Goal: Ask a question

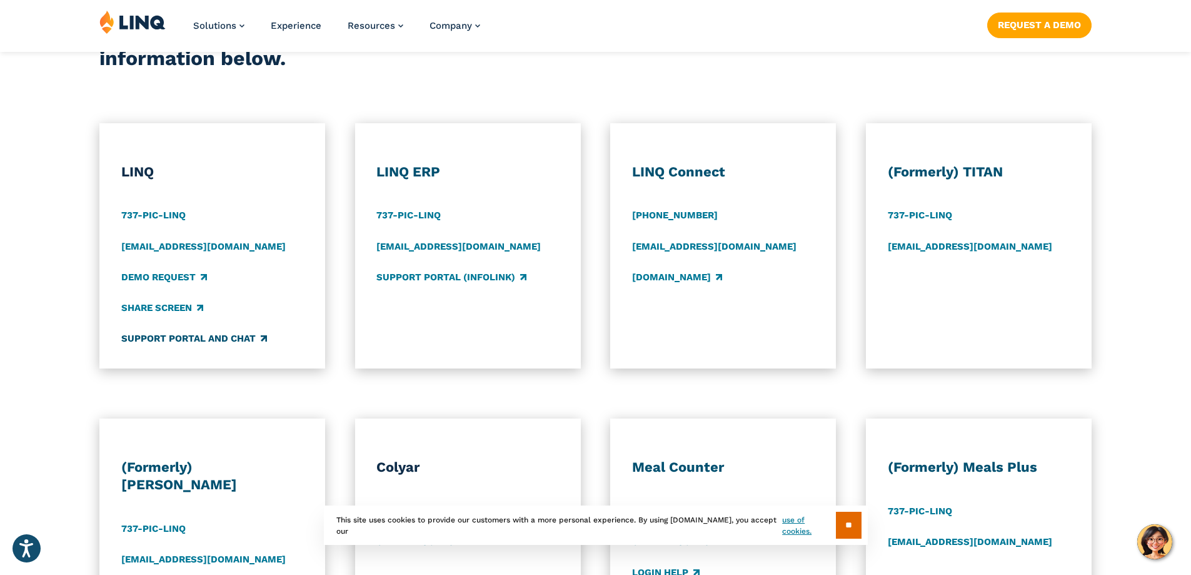
click at [199, 338] on link "Support Portal and Chat" at bounding box center [194, 339] width 146 height 14
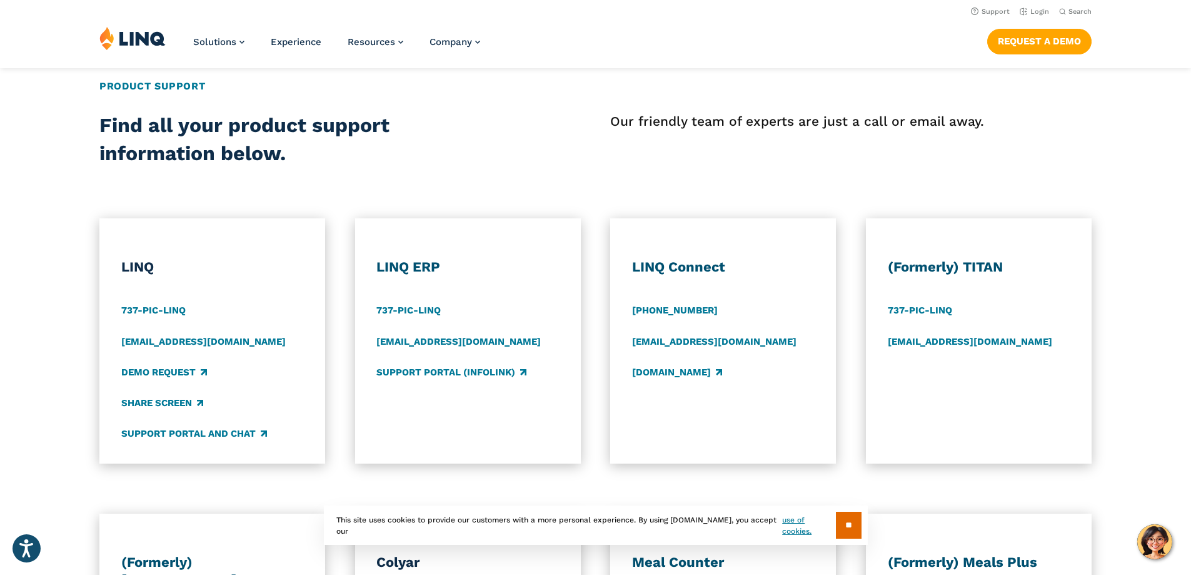
scroll to position [438, 0]
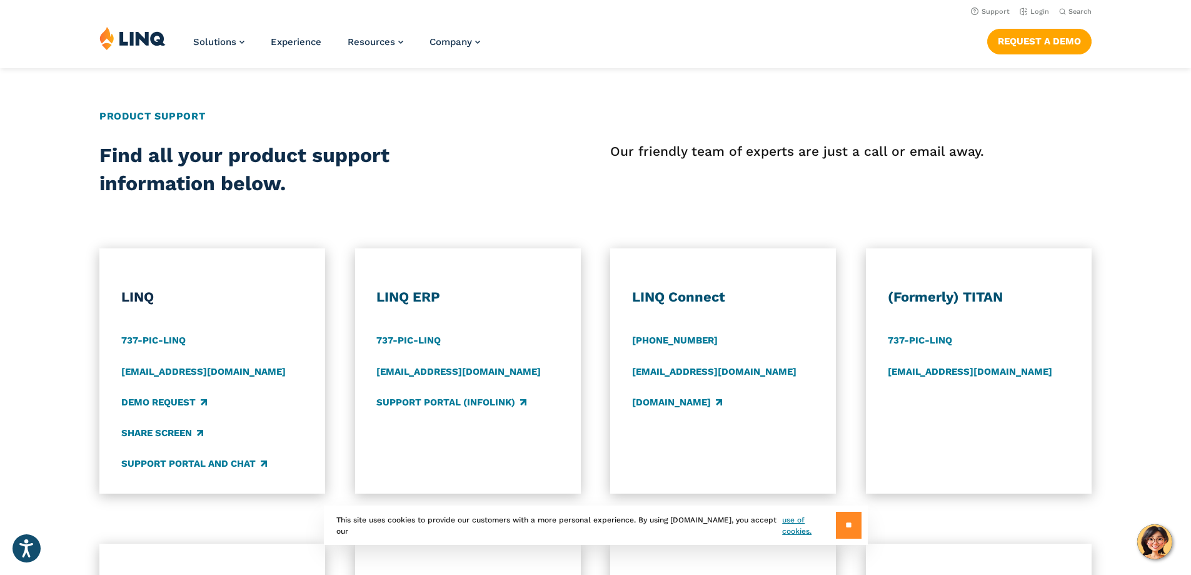
click at [846, 523] on input "**" at bounding box center [849, 525] width 26 height 27
